Goal: Check status: Check status

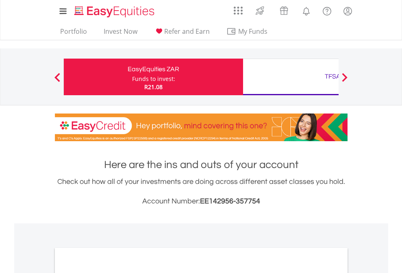
click at [132, 77] on div "Funds to invest:" at bounding box center [153, 79] width 43 height 8
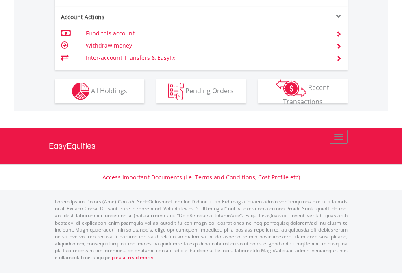
scroll to position [779, 0]
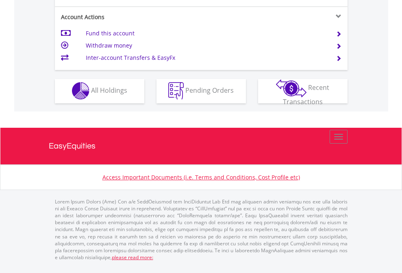
scroll to position [760, 0]
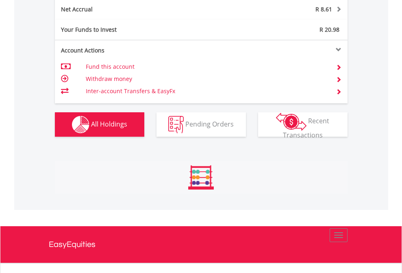
scroll to position [824, 0]
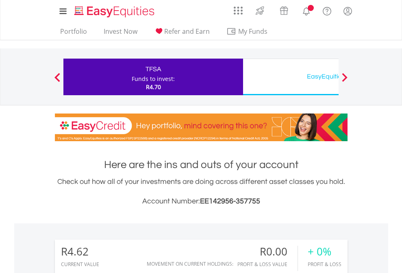
scroll to position [78, 128]
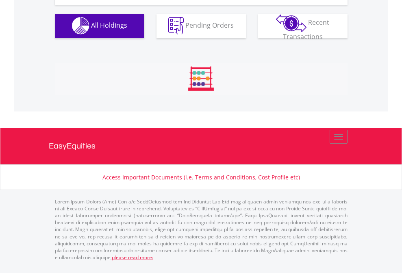
scroll to position [804, 0]
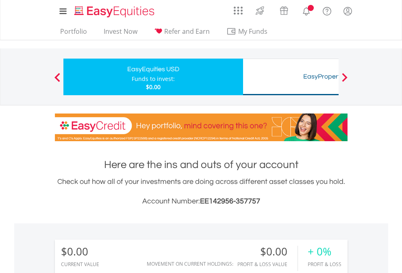
scroll to position [78, 128]
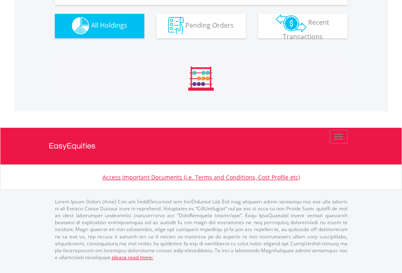
scroll to position [804, 0]
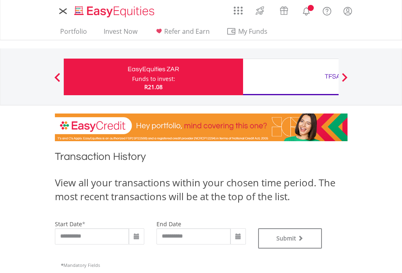
type input "**********"
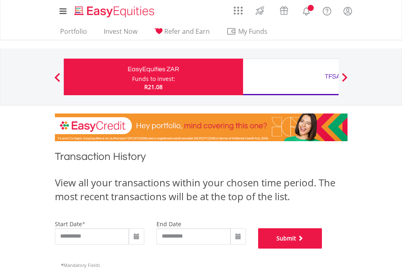
click at [322, 248] on button "Submit" at bounding box center [290, 238] width 64 height 20
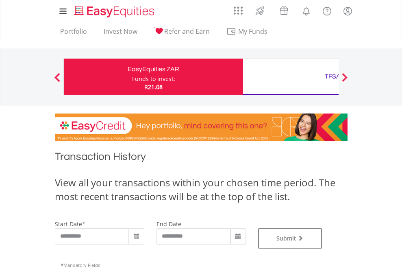
click at [290, 77] on div "TFSA" at bounding box center [332, 76] width 169 height 11
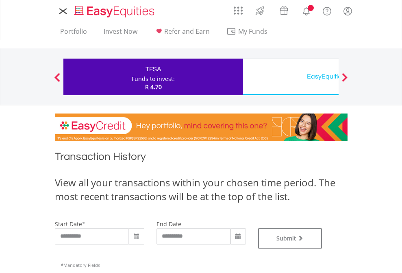
type input "**********"
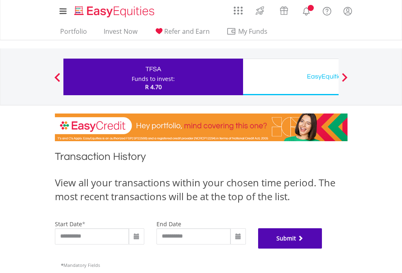
click at [322, 248] on button "Submit" at bounding box center [290, 238] width 64 height 20
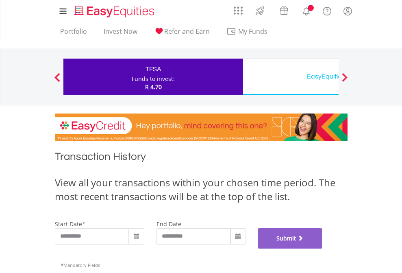
scroll to position [329, 0]
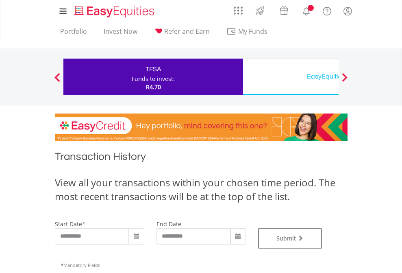
click at [290, 77] on div "EasyEquities USD" at bounding box center [332, 76] width 169 height 11
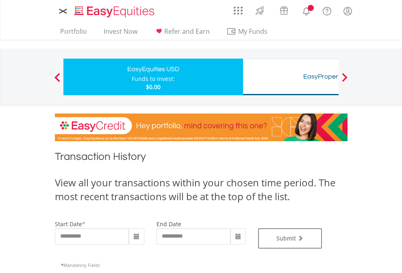
type input "**********"
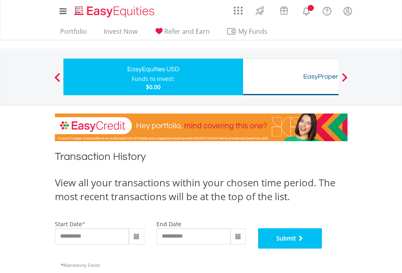
click at [322, 248] on button "Submit" at bounding box center [290, 238] width 64 height 20
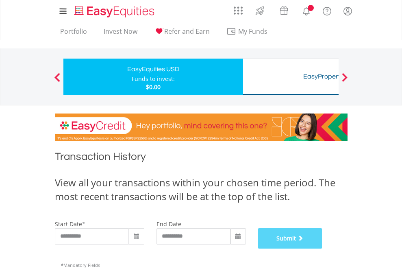
scroll to position [329, 0]
